Goal: Information Seeking & Learning: Check status

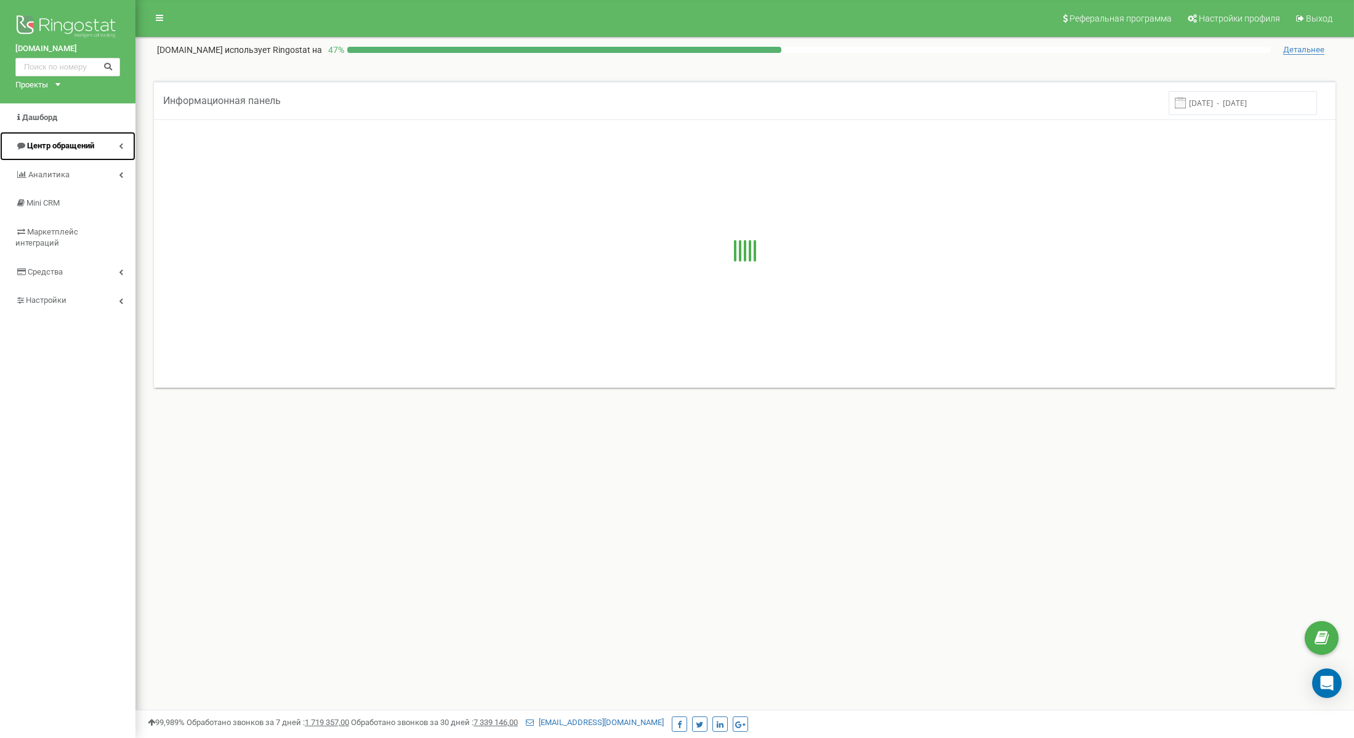
click at [91, 142] on span "Центр обращений" at bounding box center [60, 145] width 67 height 9
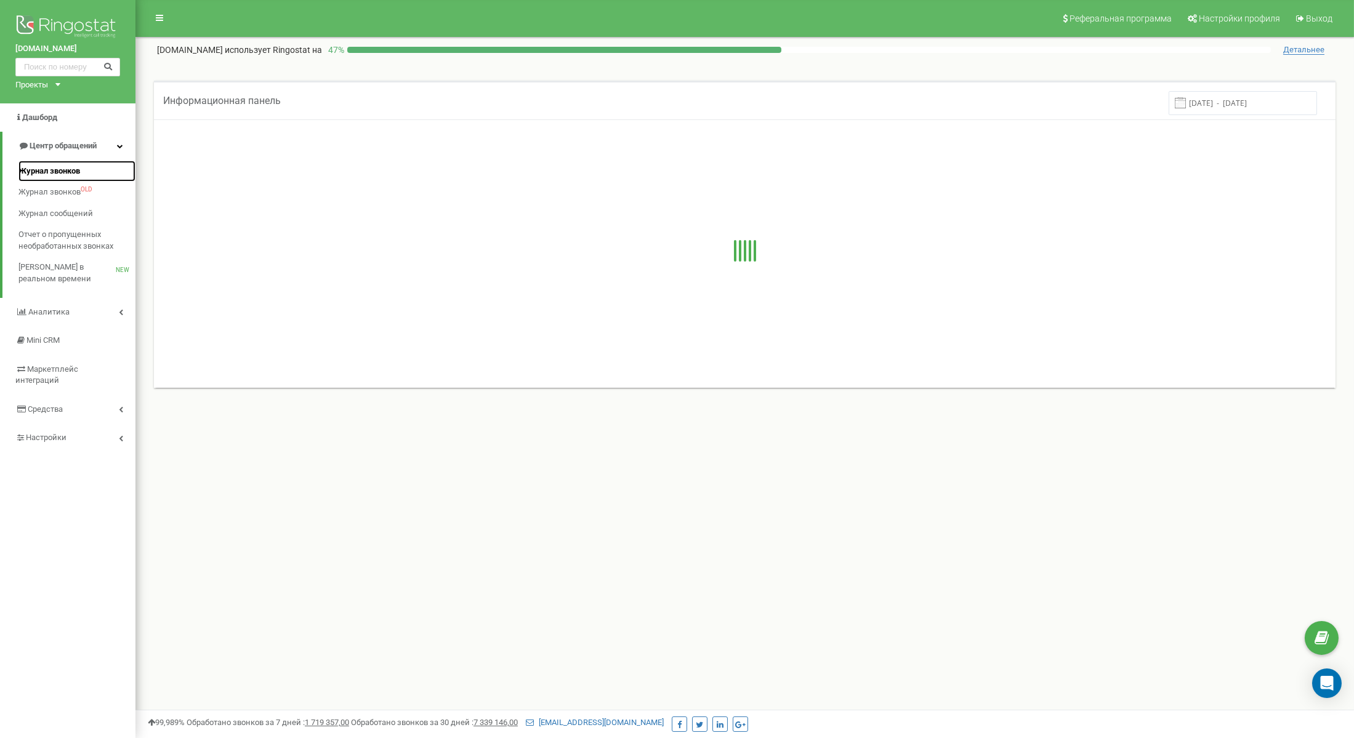
click at [70, 171] on span "Журнал звонков" at bounding box center [49, 172] width 62 height 12
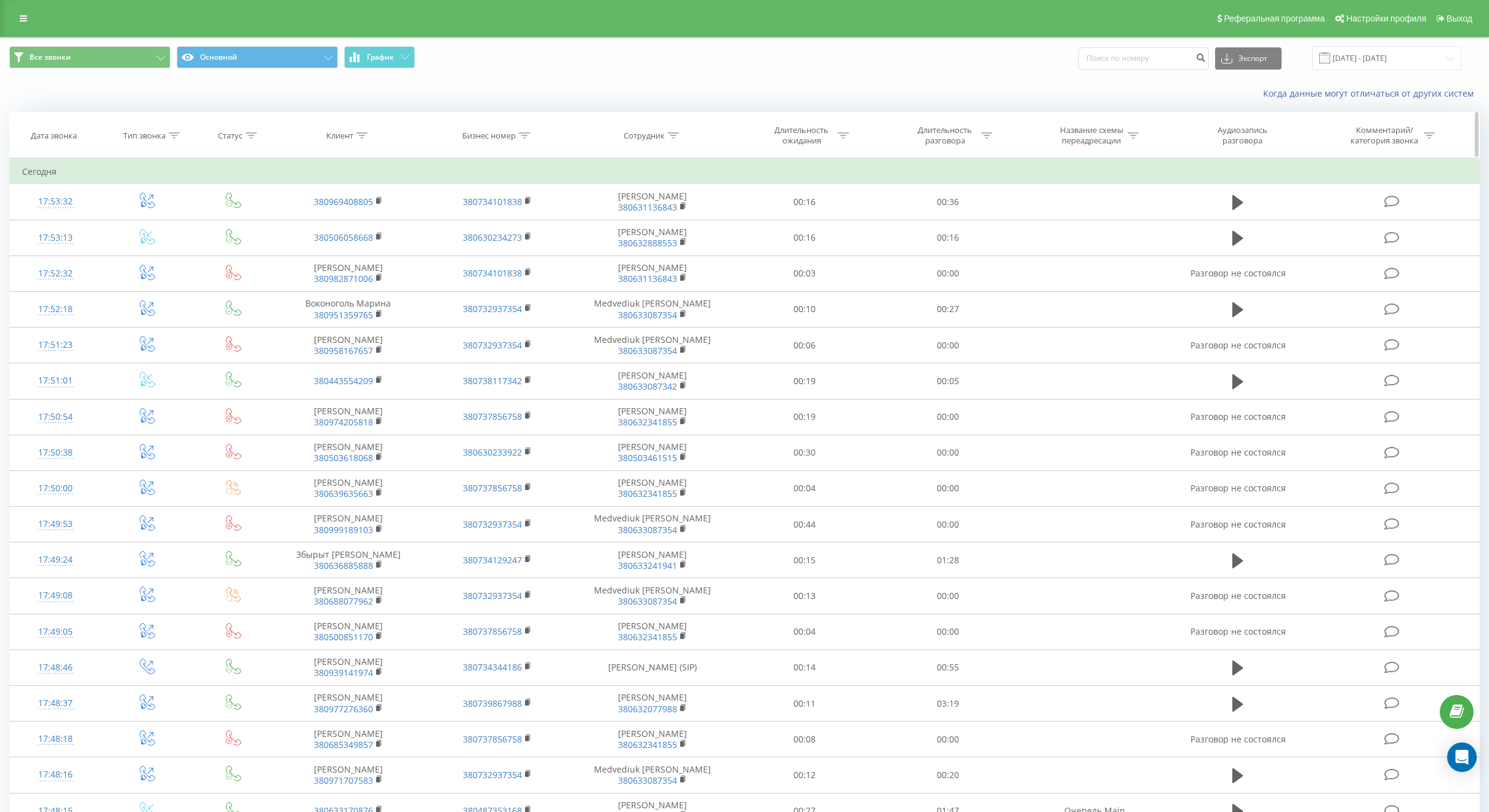
drag, startPoint x: 364, startPoint y: 134, endPoint x: 362, endPoint y: 141, distance: 7.8
click at [364, 134] on icon at bounding box center [361, 135] width 11 height 6
click at [356, 222] on input "text" at bounding box center [348, 224] width 108 height 22
click button "OK" at bounding box center [374, 248] width 52 height 15
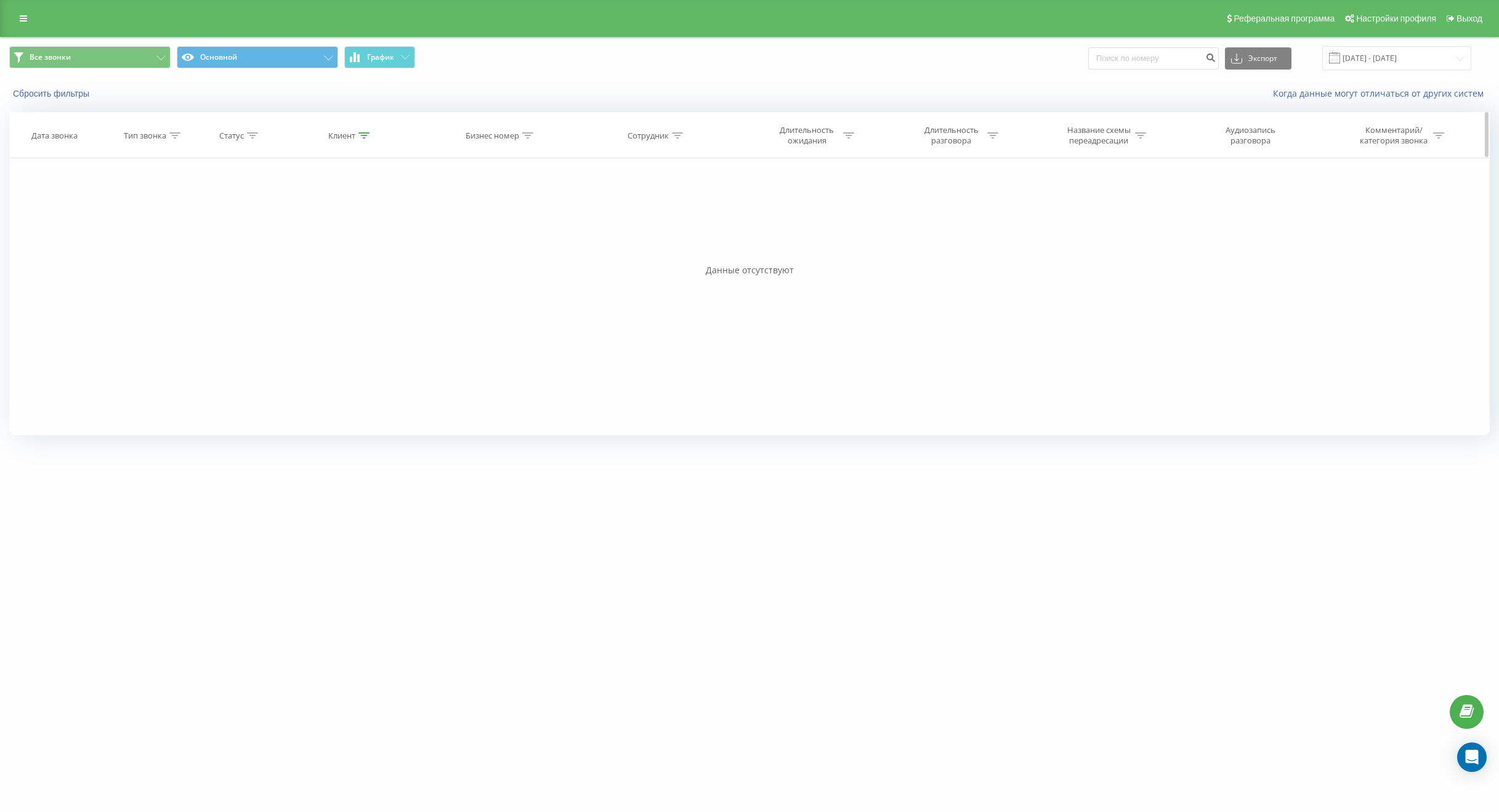
click at [367, 135] on icon at bounding box center [363, 135] width 11 height 6
click at [320, 223] on input "0677481888" at bounding box center [351, 224] width 108 height 22
type input "0677841888"
click button "OK" at bounding box center [376, 248] width 52 height 15
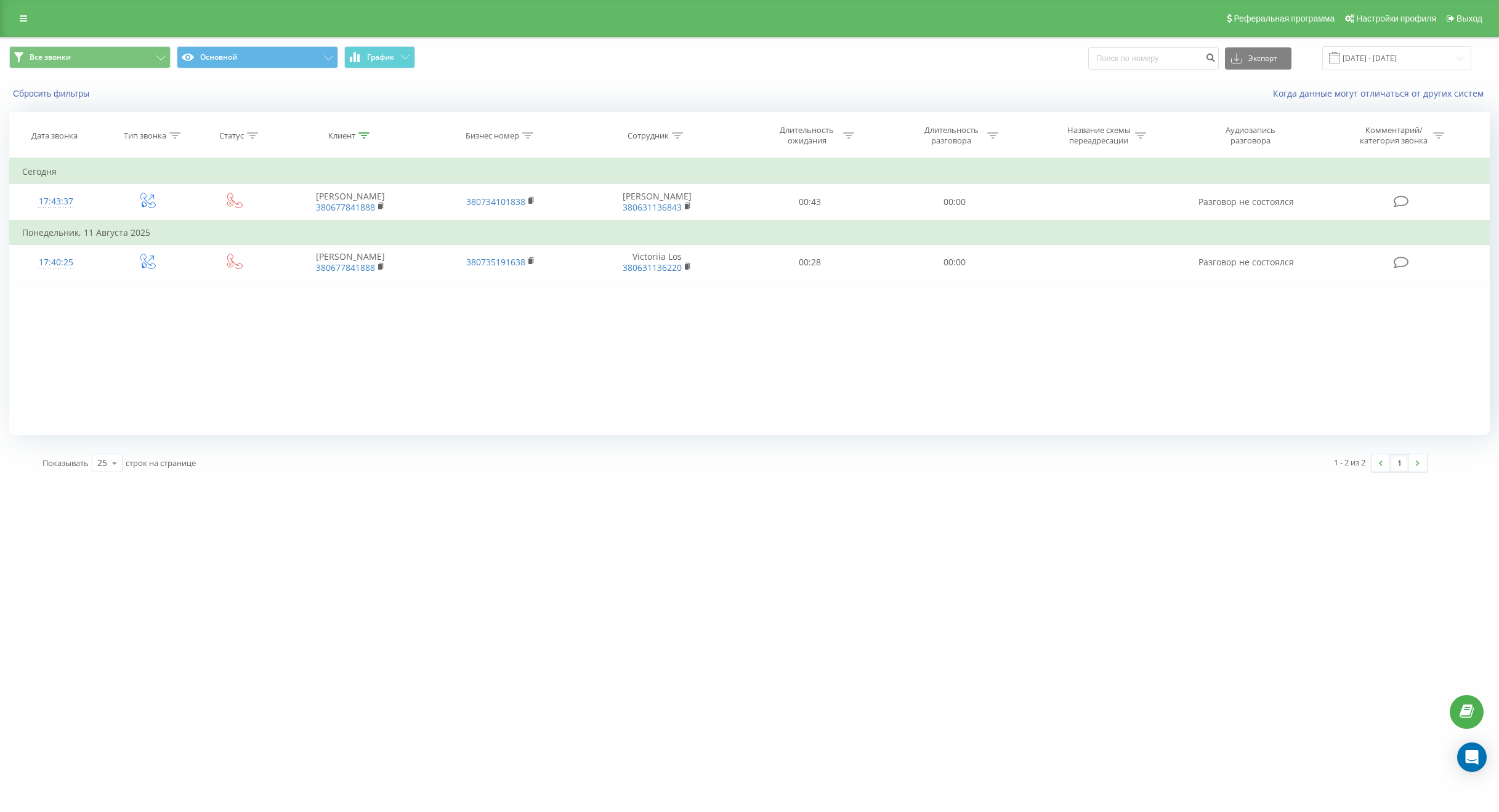
click at [449, 386] on div "Фильтровать по условию Равно Введите значение Отмена OK Фильтровать по условию …" at bounding box center [749, 296] width 1480 height 277
click at [1417, 60] on input "[DATE] - [DATE]" at bounding box center [1396, 58] width 149 height 24
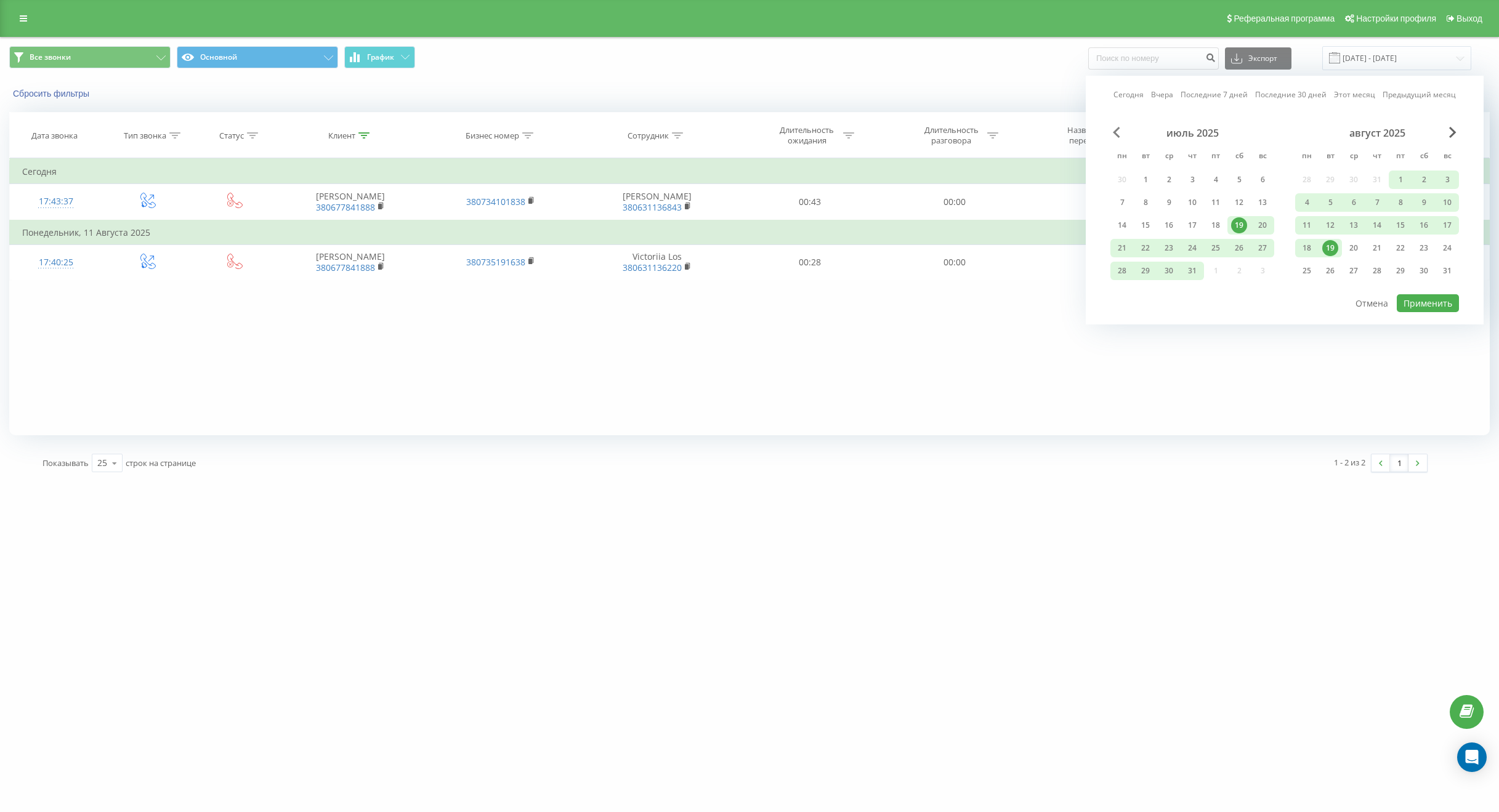
click at [1118, 131] on span "Previous Month" at bounding box center [1116, 132] width 7 height 11
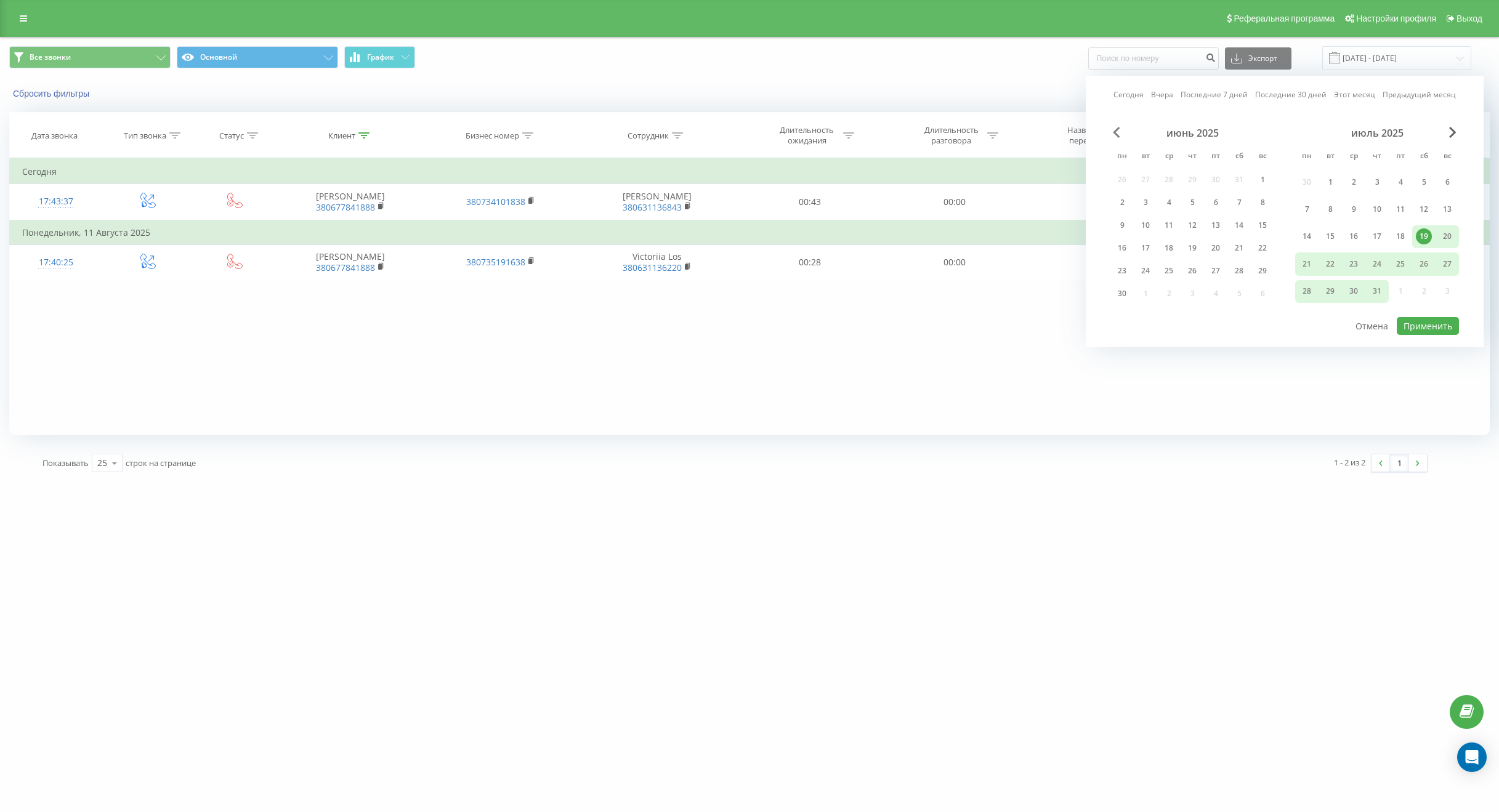
click at [1118, 131] on span "Previous Month" at bounding box center [1116, 132] width 7 height 11
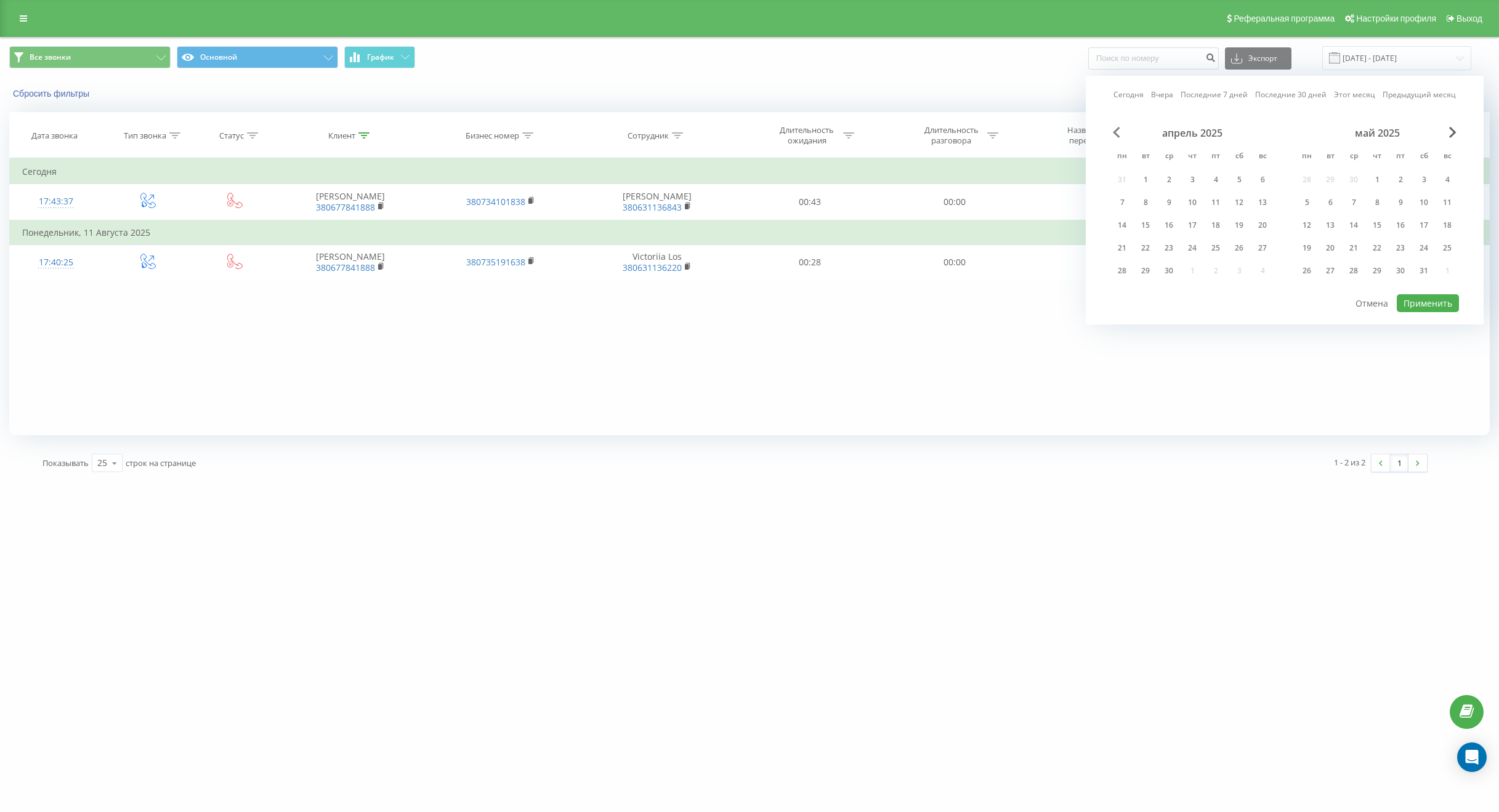
click at [1118, 131] on span "Previous Month" at bounding box center [1116, 132] width 7 height 11
click at [1118, 132] on span "Previous Month" at bounding box center [1116, 132] width 7 height 11
click at [1117, 132] on span "Previous Month" at bounding box center [1116, 132] width 7 height 11
drag, startPoint x: 1351, startPoint y: 183, endPoint x: 1353, endPoint y: 201, distance: 18.0
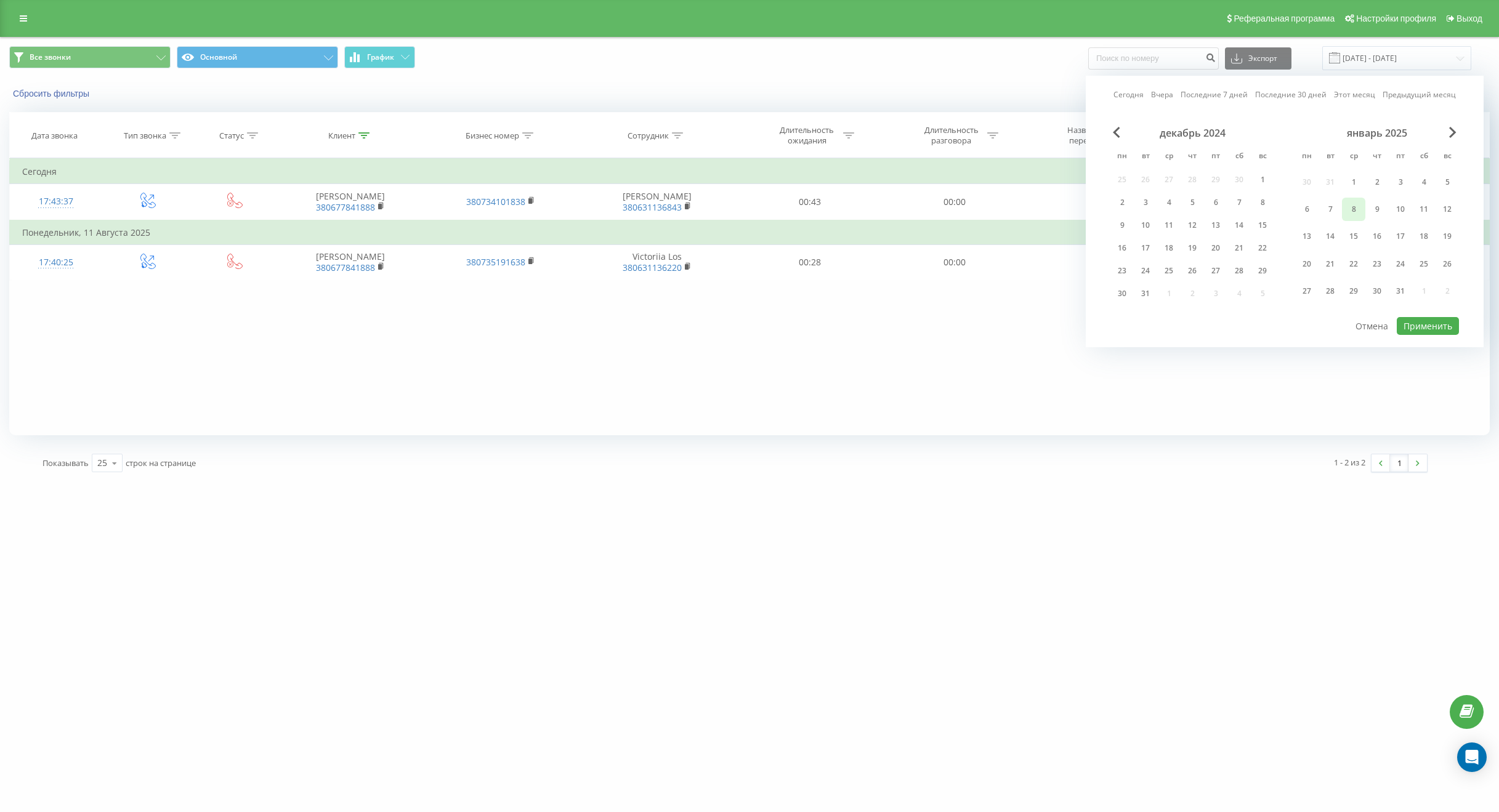
click at [1350, 183] on div "1" at bounding box center [1353, 182] width 16 height 16
click at [1376, 254] on div "23" at bounding box center [1376, 263] width 23 height 23
drag, startPoint x: 1414, startPoint y: 316, endPoint x: 1419, endPoint y: 327, distance: 11.3
click at [1415, 320] on div "[DATE] [DATE] Последние 7 дней Последние 30 дней Этот месяц Предыдущий месяц [D…" at bounding box center [1284, 212] width 398 height 272
click at [1420, 329] on button "Применить" at bounding box center [1427, 326] width 62 height 18
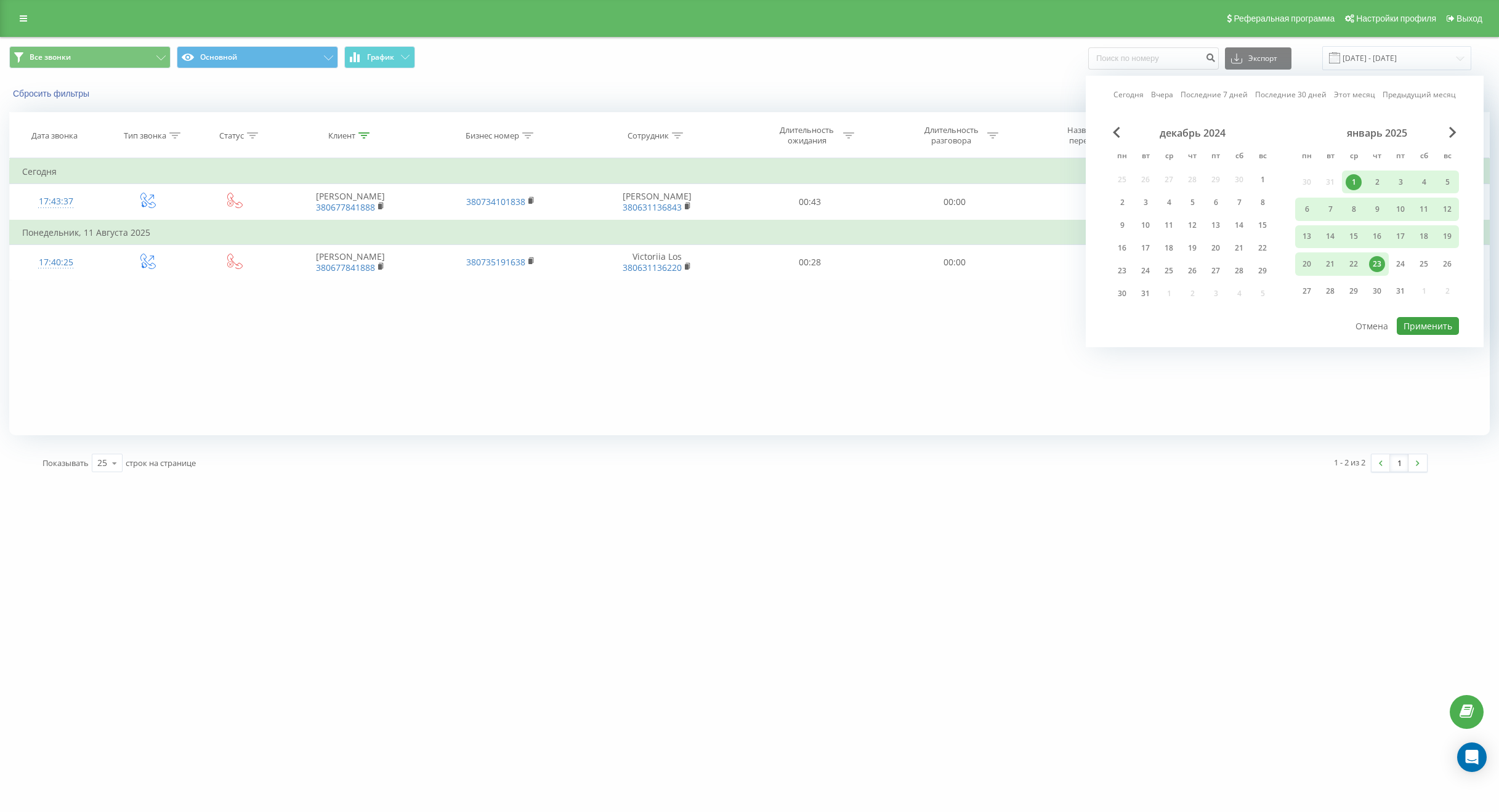
type input "[DATE] - [DATE]"
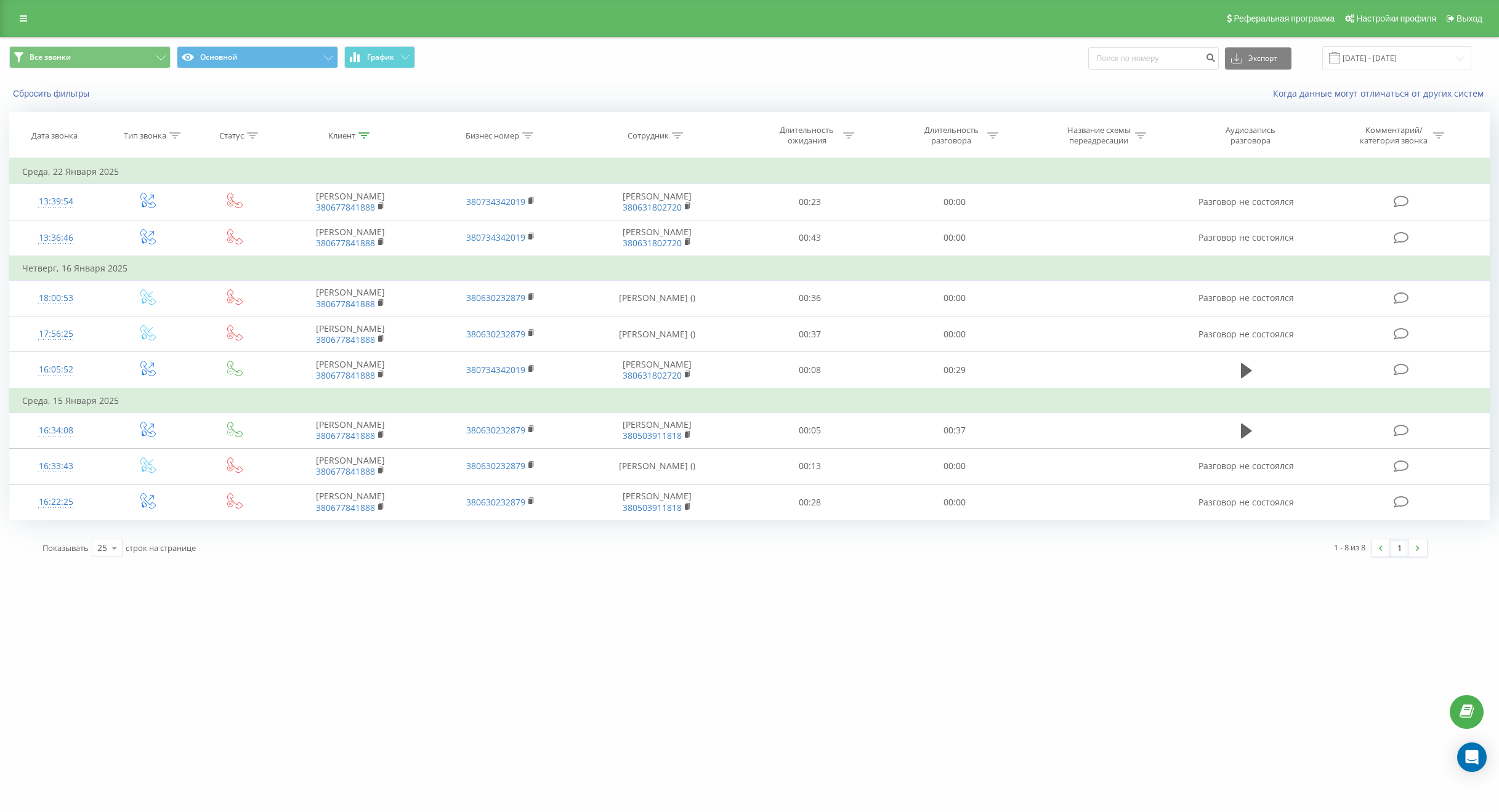
click at [497, 619] on div "[DOMAIN_NAME] Проекты [DOMAIN_NAME] [DOMAIN_NAME] Дашборд Центр обращений Журна…" at bounding box center [749, 406] width 1499 height 812
click at [678, 563] on div "Показывать 25 10 25 50 100 строк на странице" at bounding box center [384, 548] width 701 height 36
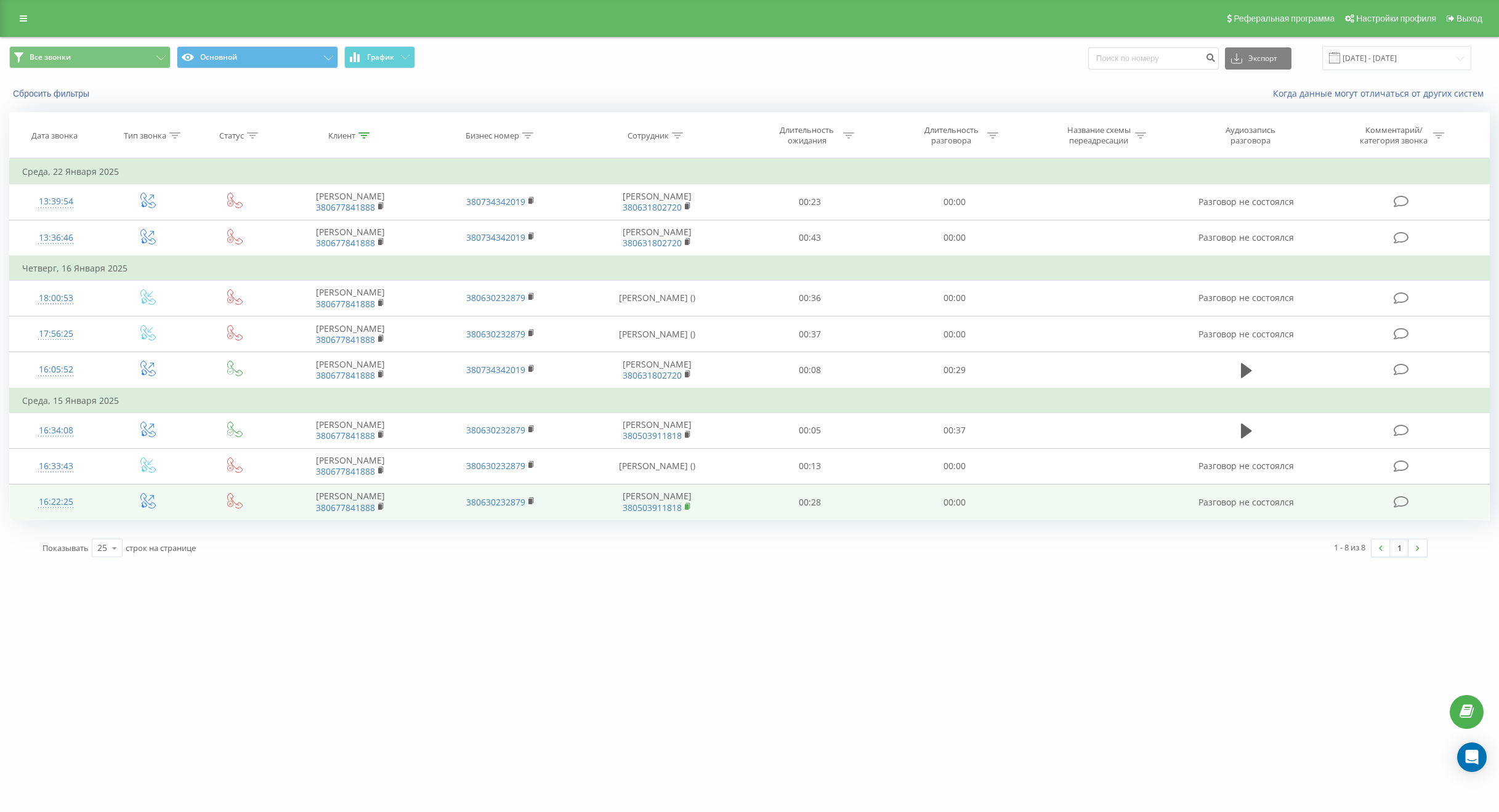
click at [688, 509] on rect at bounding box center [687, 507] width 4 height 6
